Goal: Task Accomplishment & Management: Use online tool/utility

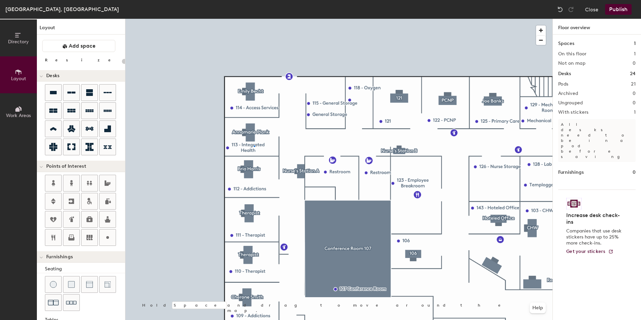
click at [254, 19] on div at bounding box center [338, 19] width 427 height 0
type input "20"
click at [232, 163] on span "Edit" at bounding box center [230, 162] width 17 height 11
click at [280, 144] on input "113 - Integrated Health" at bounding box center [266, 147] width 69 height 9
click at [286, 146] on input "113 - Integrated Health" at bounding box center [266, 147] width 69 height 9
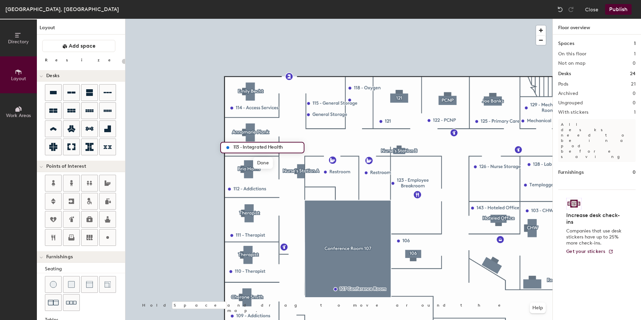
click at [283, 147] on input "113 - Integrated Health" at bounding box center [266, 147] width 69 height 9
click at [241, 149] on input "113 - Integrated Health" at bounding box center [266, 147] width 69 height 9
click at [243, 148] on input "113 - Integrated Health" at bounding box center [266, 147] width 69 height 9
drag, startPoint x: 249, startPoint y: 149, endPoint x: 285, endPoint y: 149, distance: 36.2
click at [285, 149] on input "113 - Integrated Health" at bounding box center [266, 147] width 69 height 9
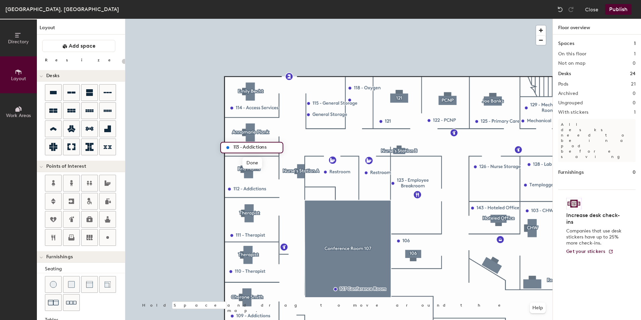
type input "113 - Addictions"
click at [611, 6] on button "Publish" at bounding box center [618, 9] width 26 height 11
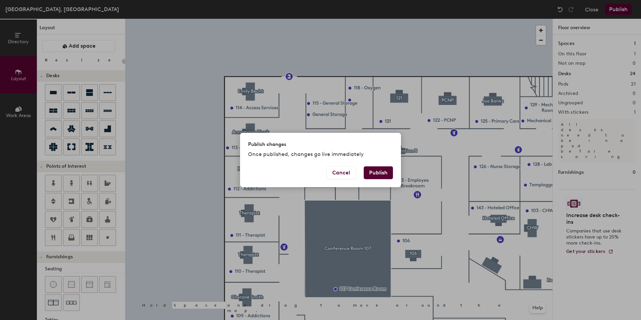
click at [379, 170] on button "Publish" at bounding box center [378, 172] width 29 height 13
type input "20"
